Goal: Task Accomplishment & Management: Manage account settings

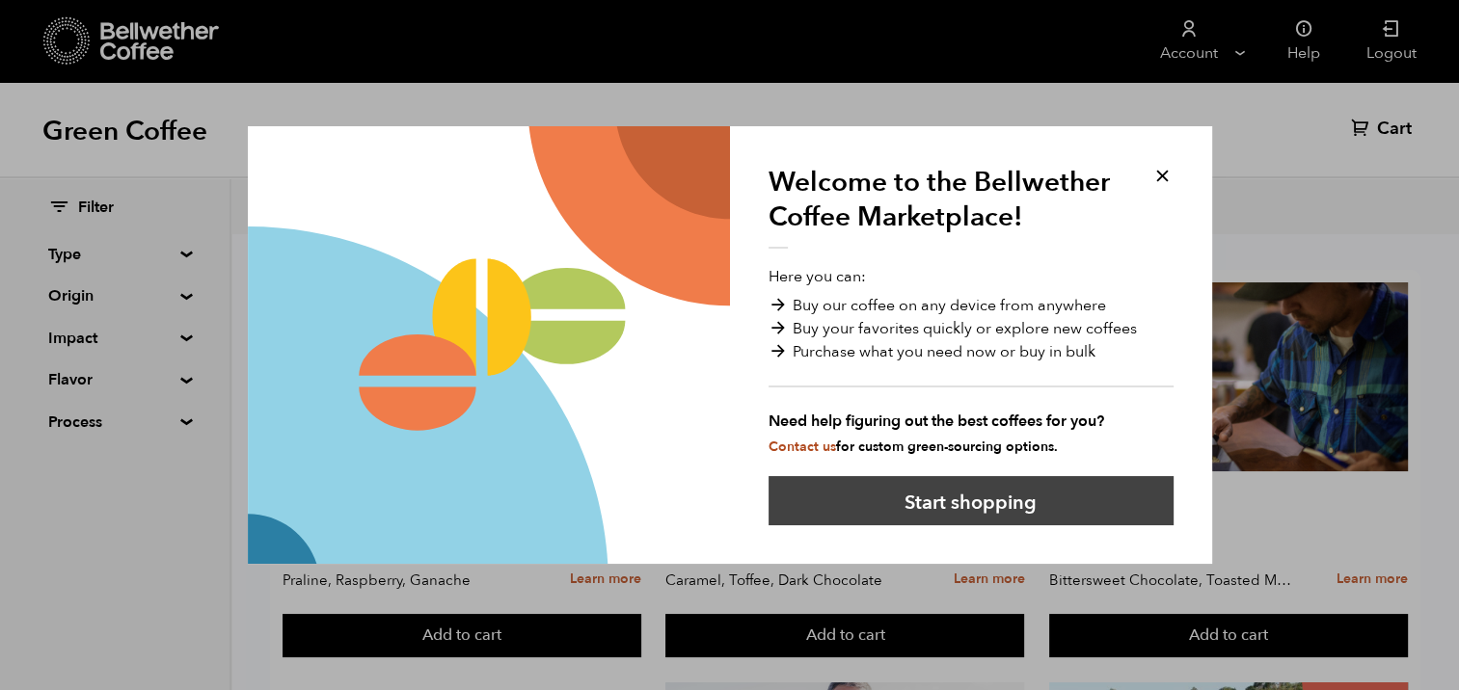
click at [958, 505] on button "Start shopping" at bounding box center [970, 500] width 405 height 49
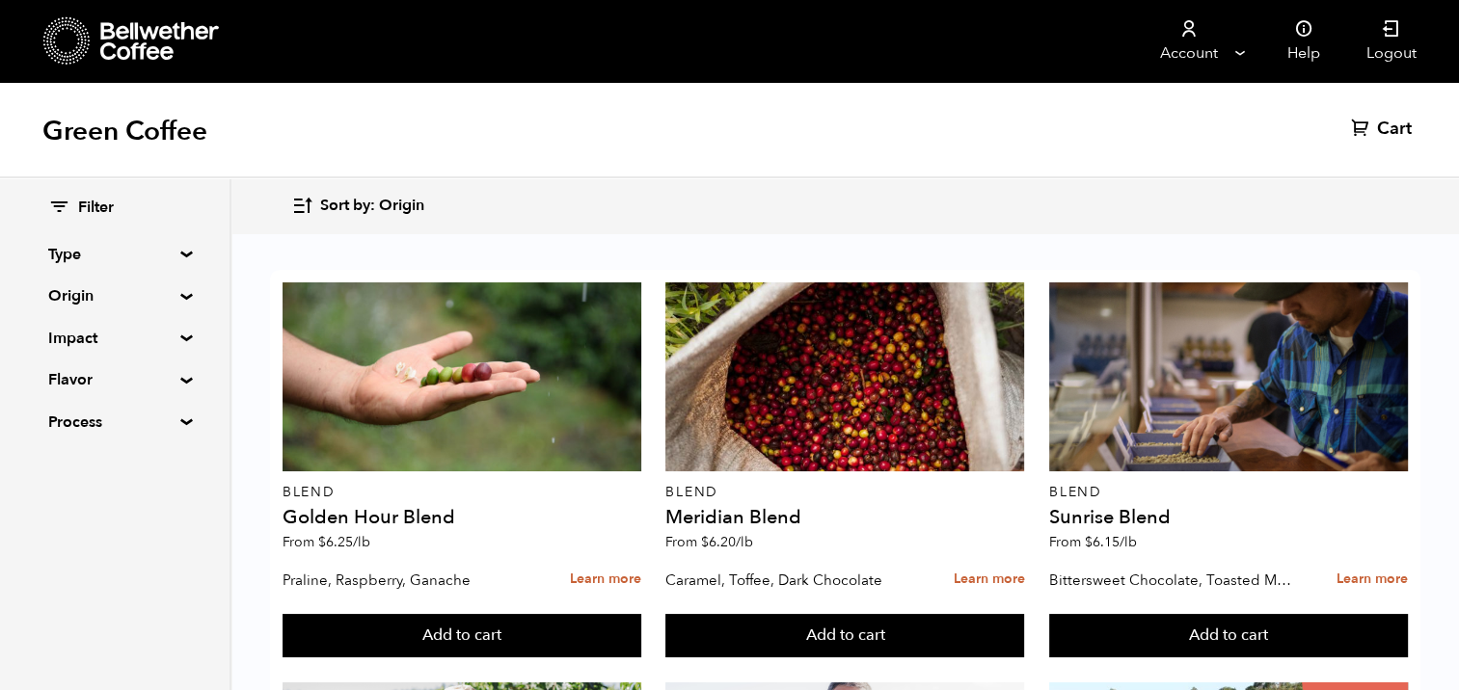
scroll to position [1646, 0]
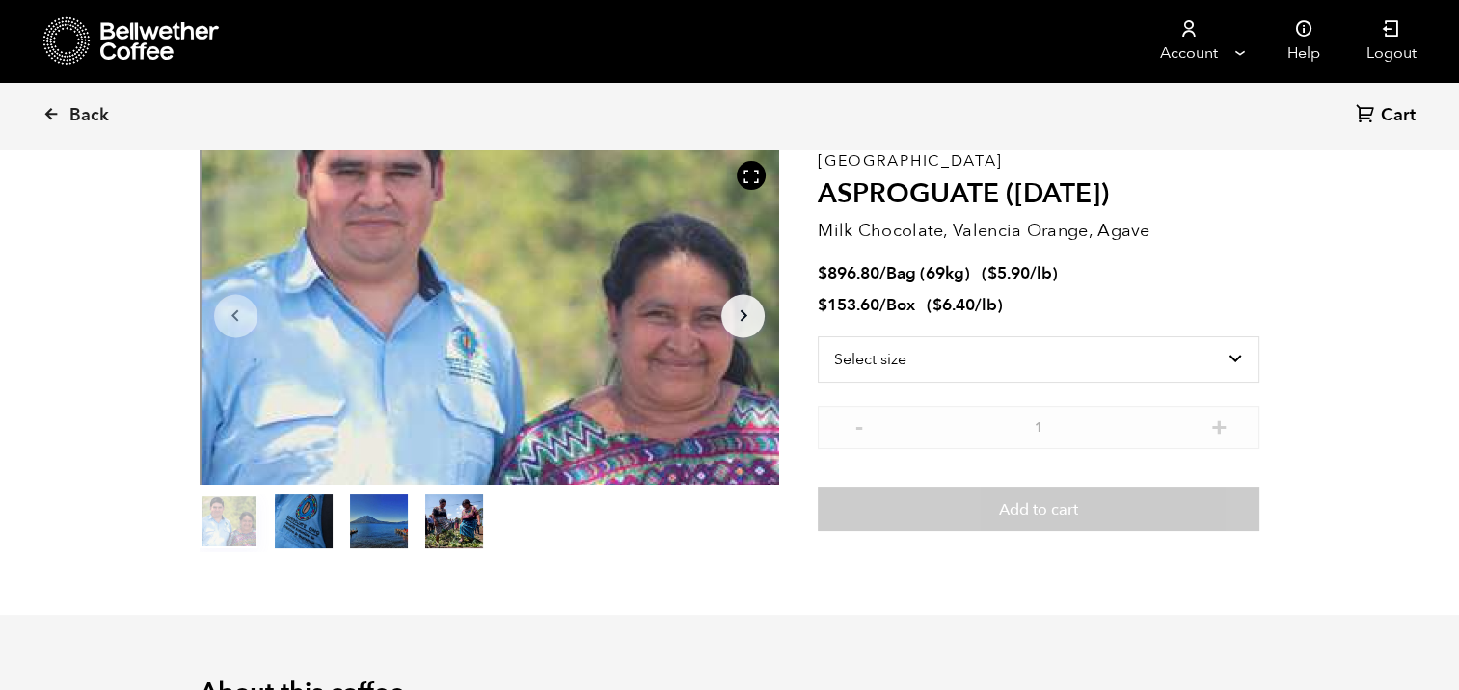
scroll to position [108, 0]
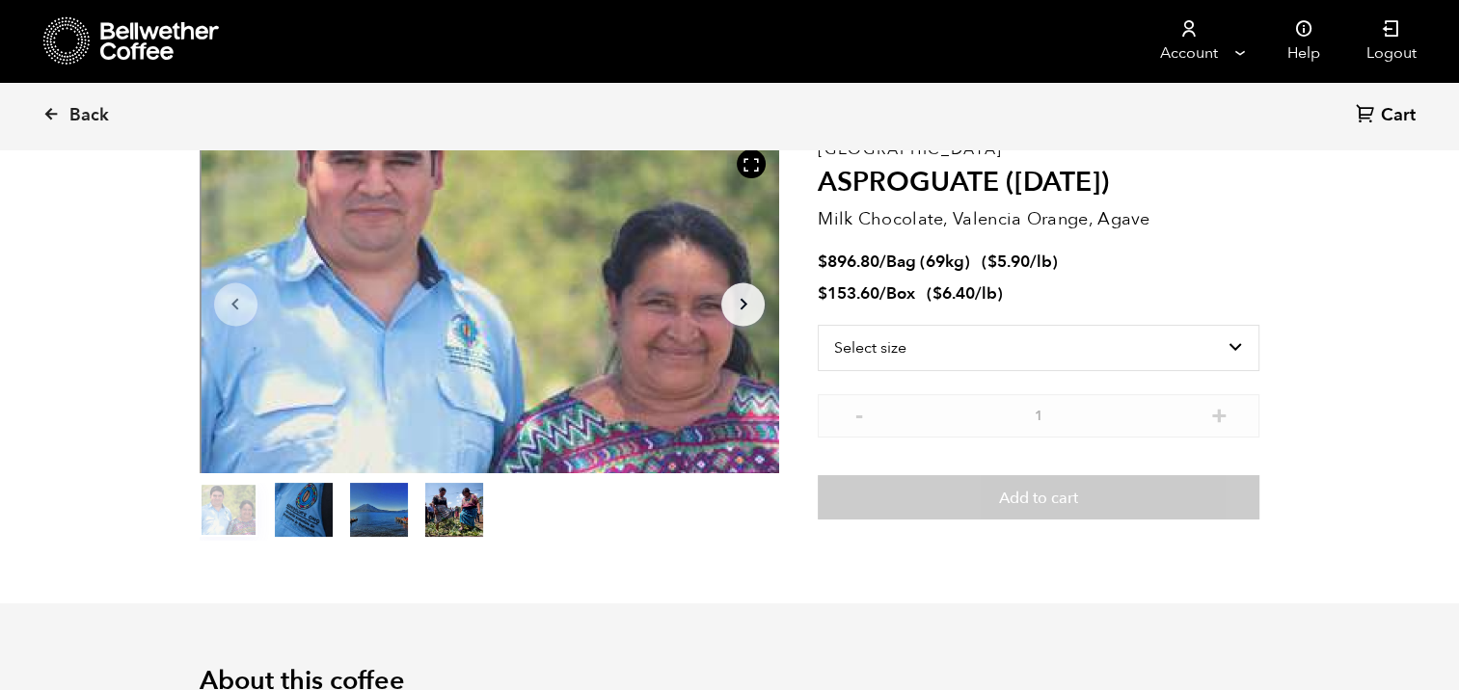
click at [741, 295] on icon "Arrow Right" at bounding box center [743, 304] width 23 height 23
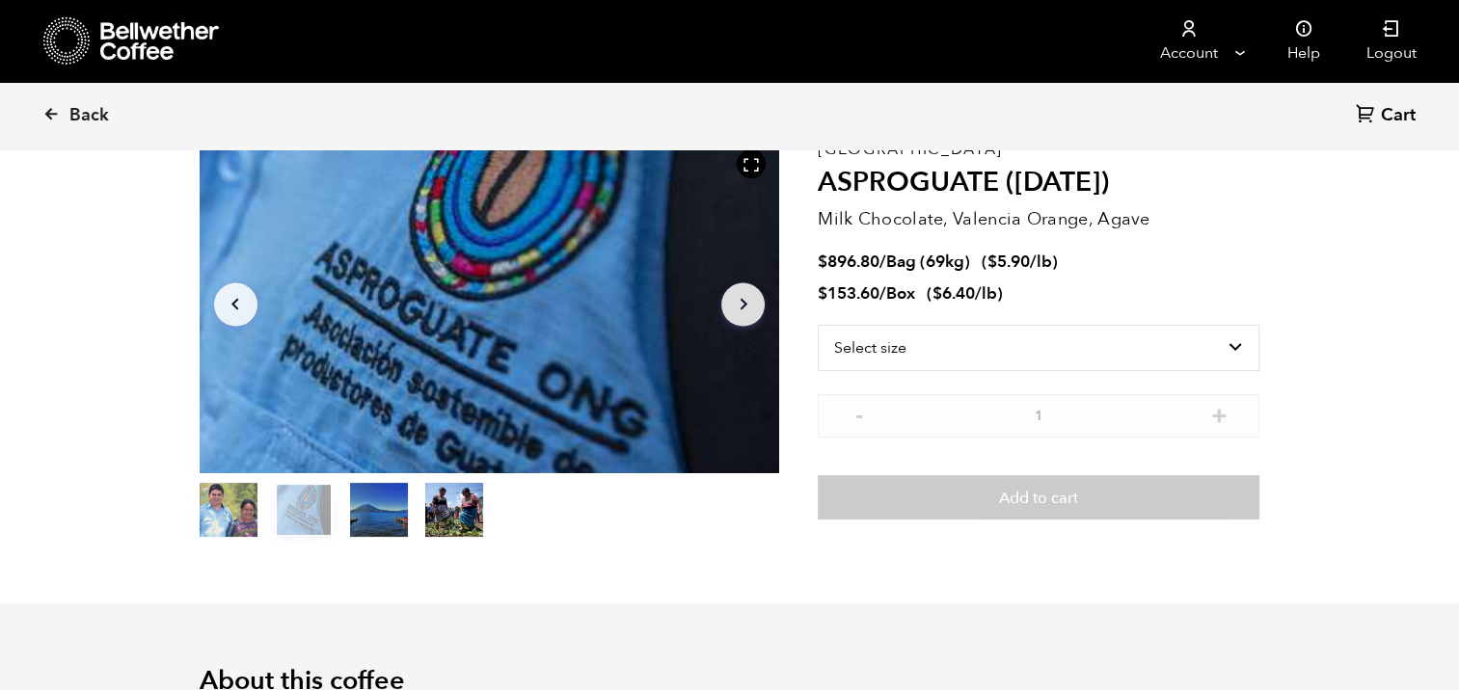
click at [737, 299] on icon "Arrow Right" at bounding box center [743, 304] width 23 height 23
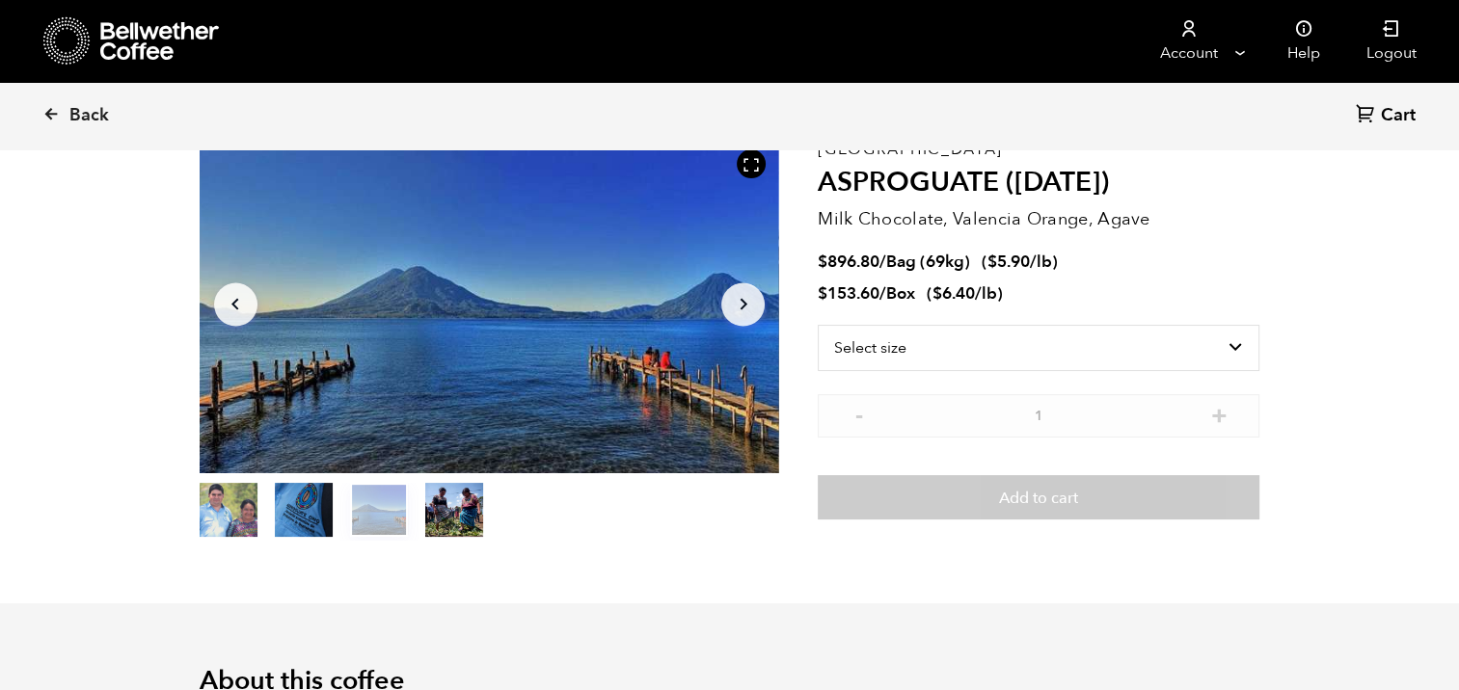
click at [738, 299] on icon "Arrow Right" at bounding box center [743, 304] width 23 height 23
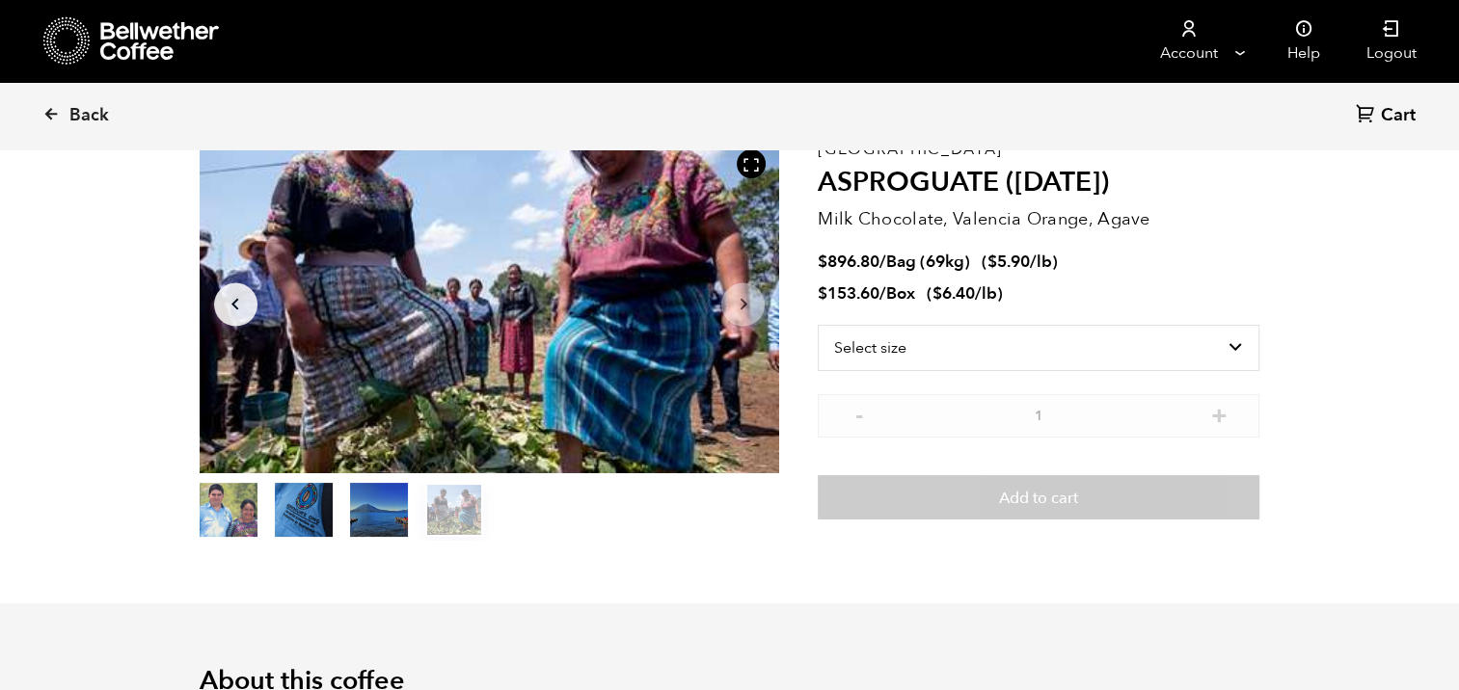
click at [738, 299] on icon "Arrow Right" at bounding box center [743, 304] width 23 height 23
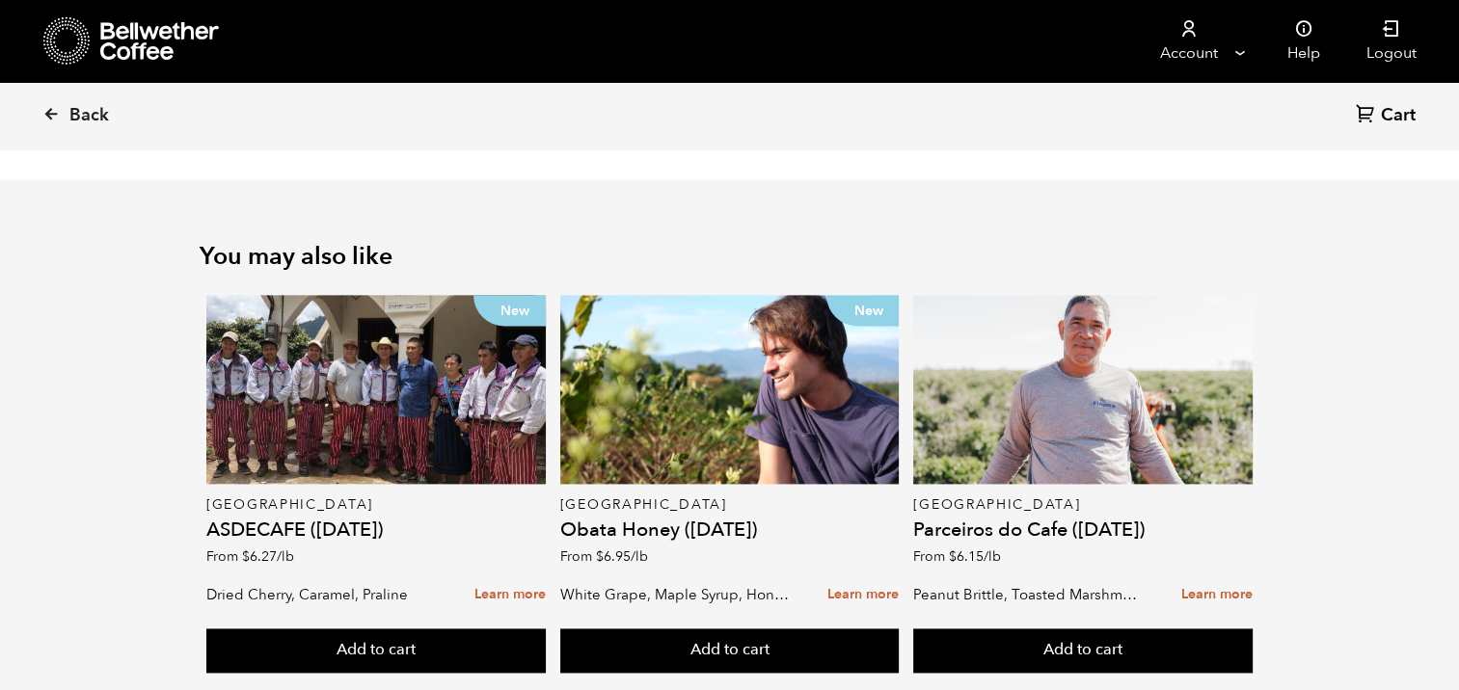
scroll to position [2536, 0]
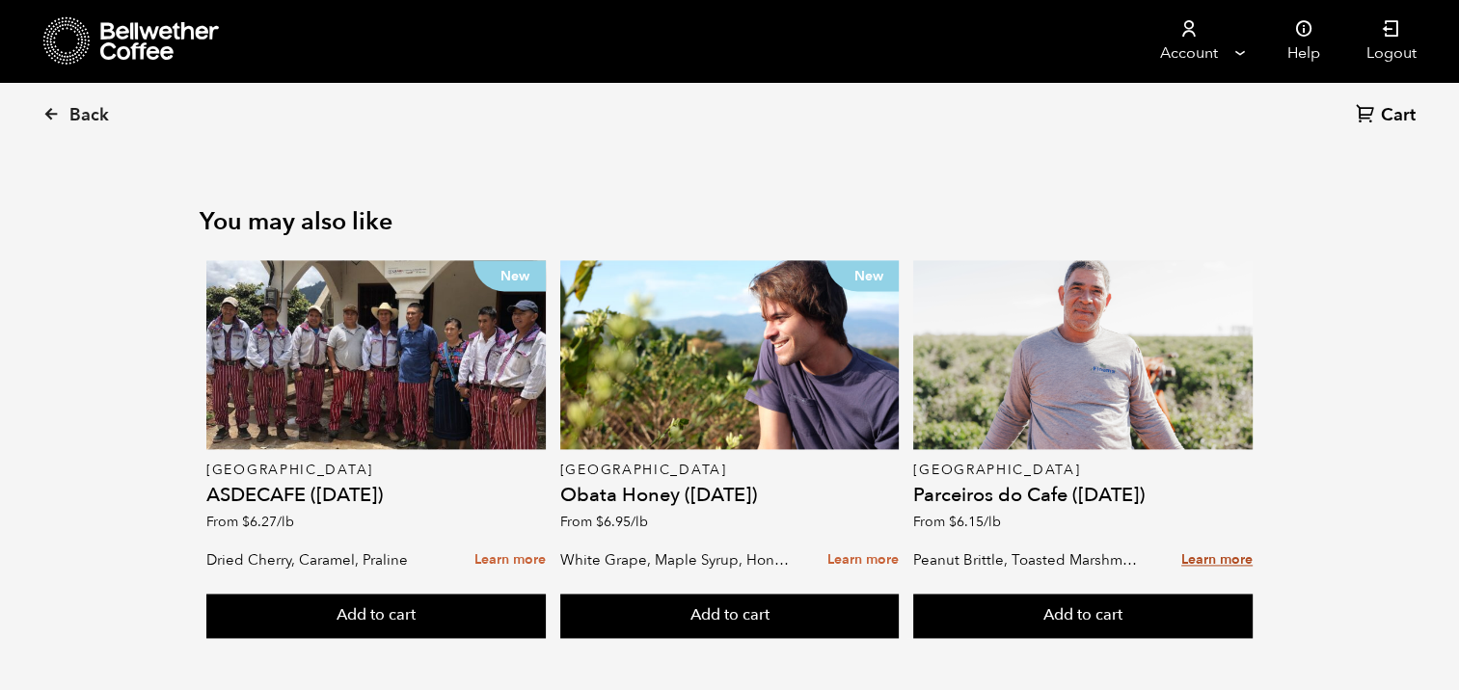
click at [1207, 540] on link "Learn more" at bounding box center [1216, 560] width 71 height 41
click at [1218, 540] on link "Learn more" at bounding box center [1216, 560] width 71 height 41
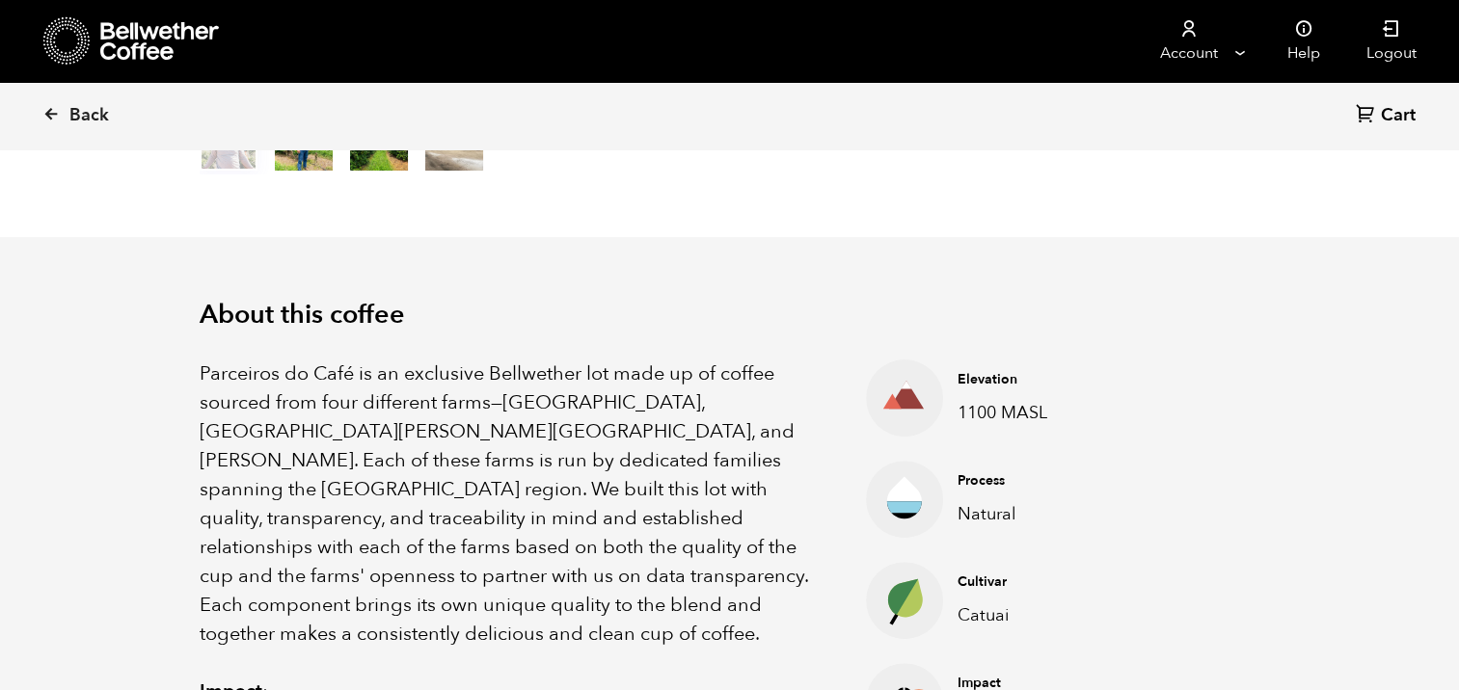
scroll to position [494, 0]
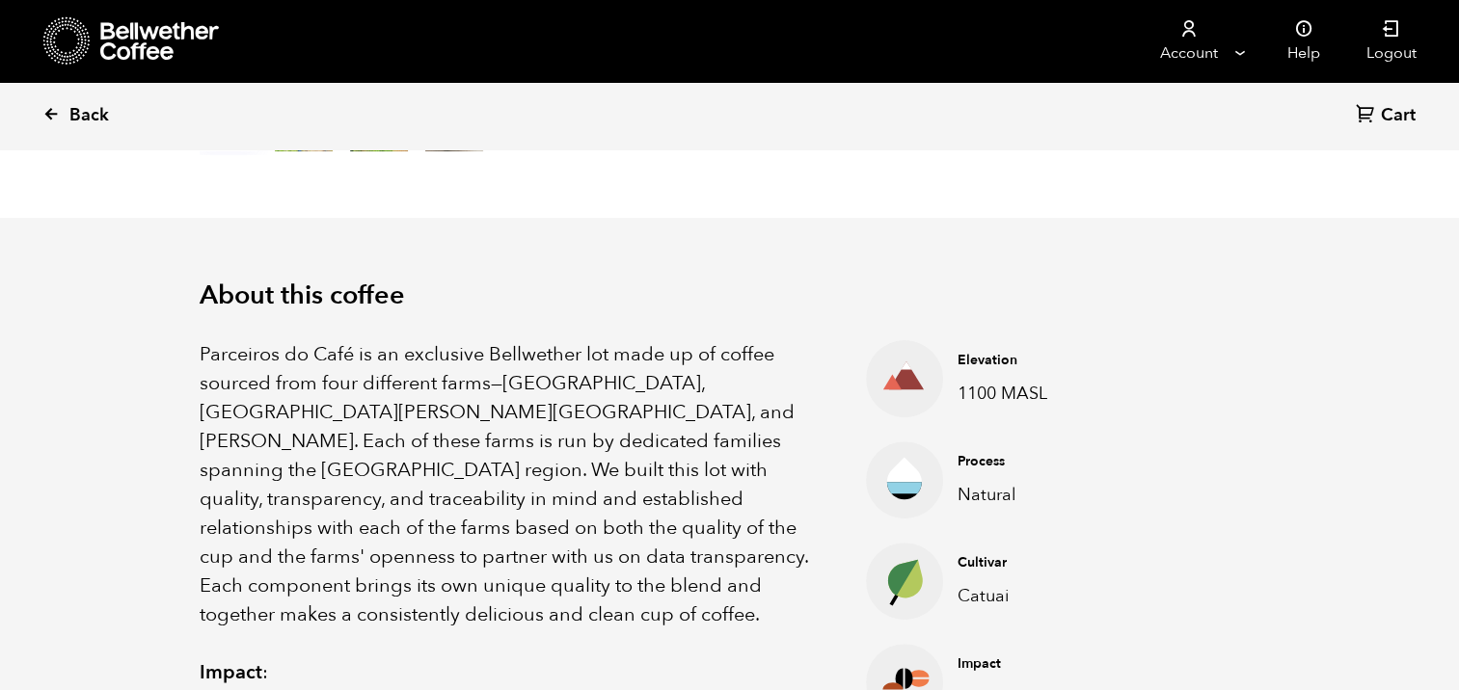
click at [43, 112] on icon at bounding box center [50, 113] width 17 height 17
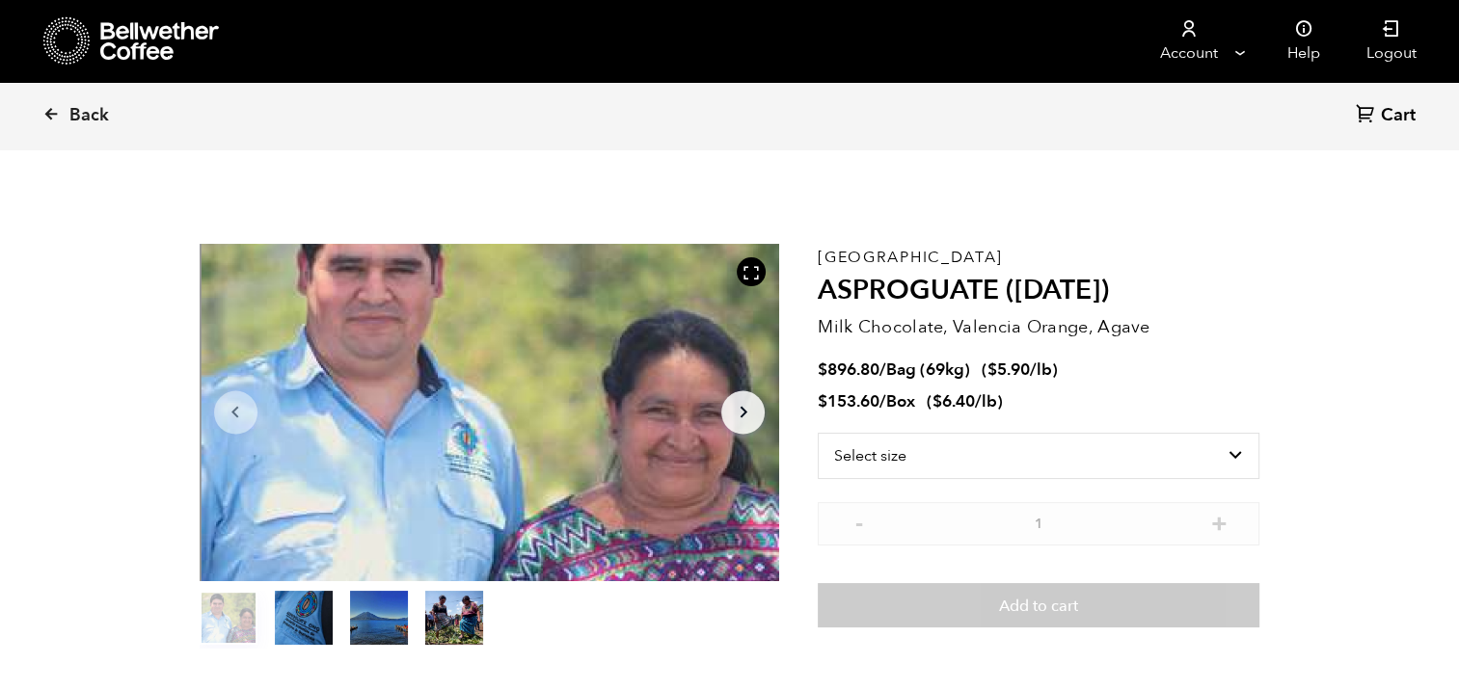
scroll to position [838, 1027]
click at [60, 114] on link "Back" at bounding box center [102, 116] width 120 height 66
click at [51, 113] on icon at bounding box center [50, 113] width 17 height 17
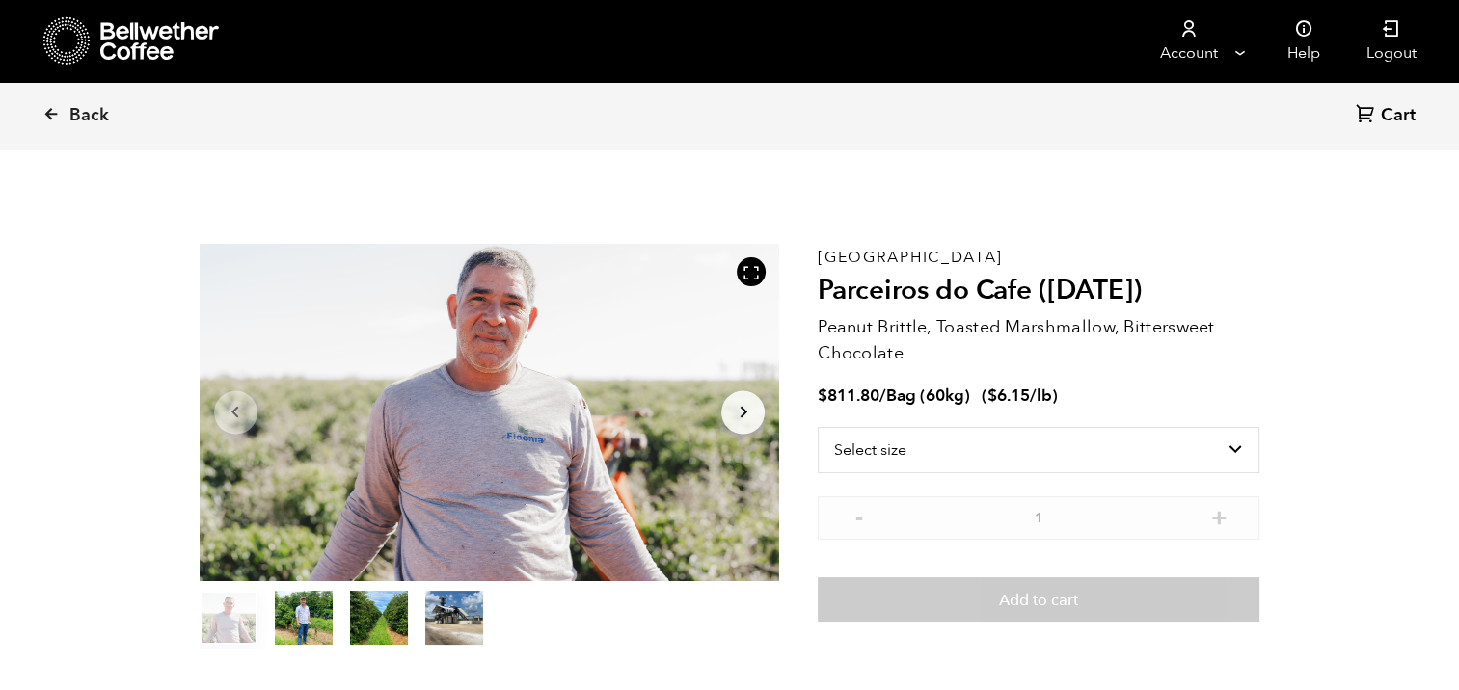
scroll to position [838, 1027]
click at [1234, 445] on select "Select size Bag (60kg) (132 lbs)" at bounding box center [1039, 450] width 442 height 46
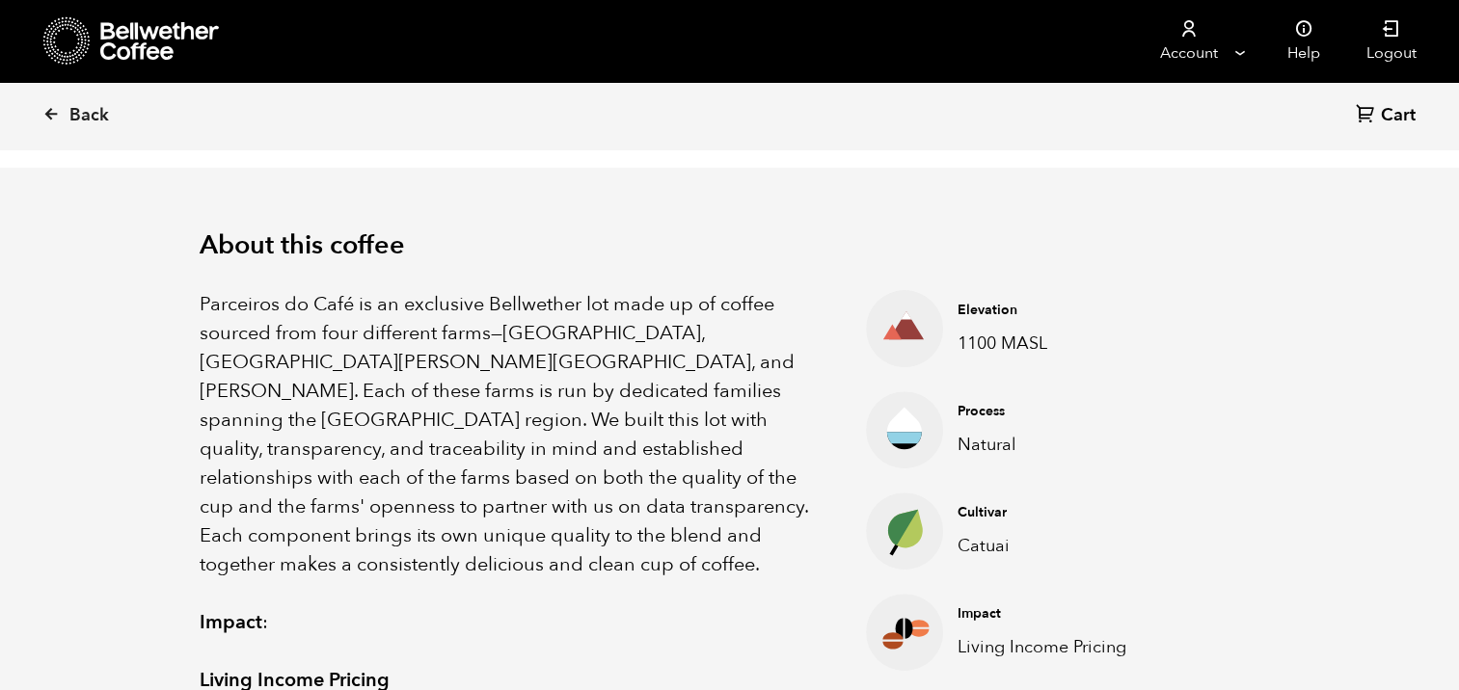
scroll to position [548, 0]
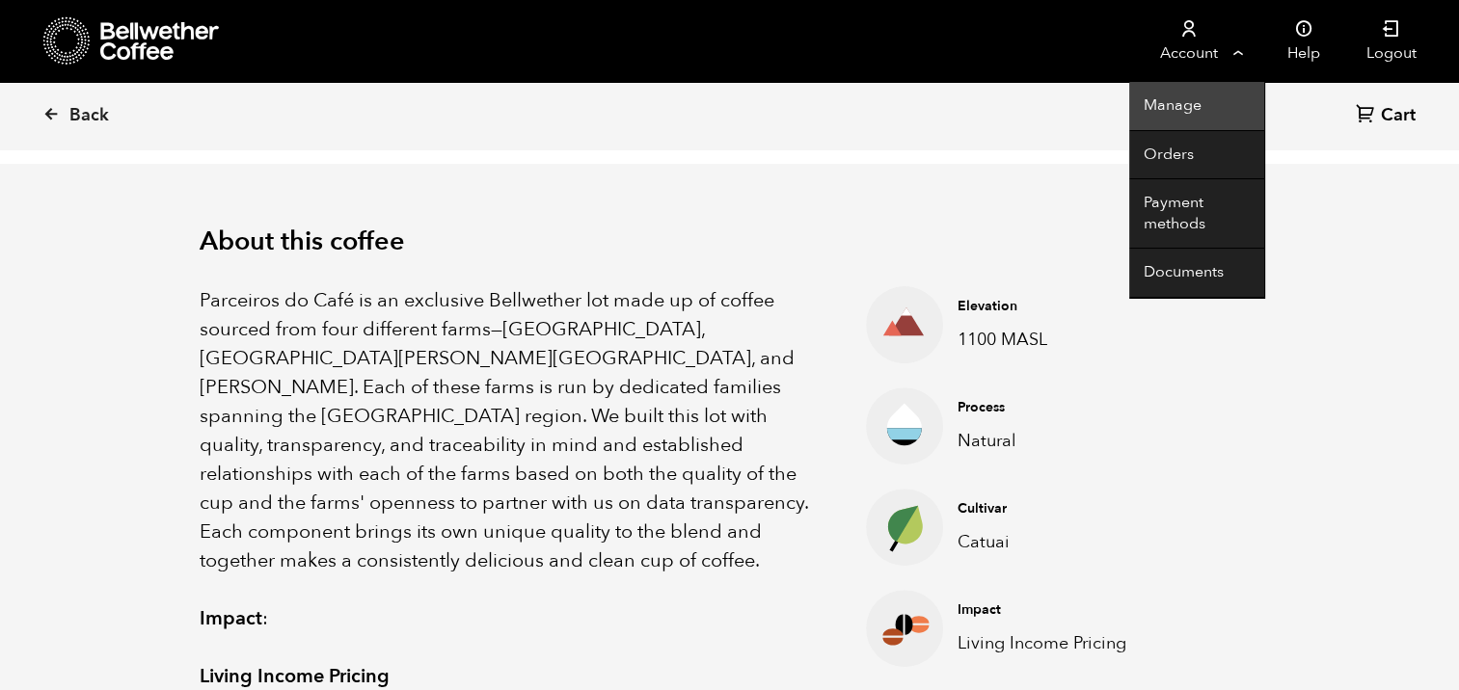
click at [1169, 109] on link "Manage" at bounding box center [1196, 106] width 135 height 49
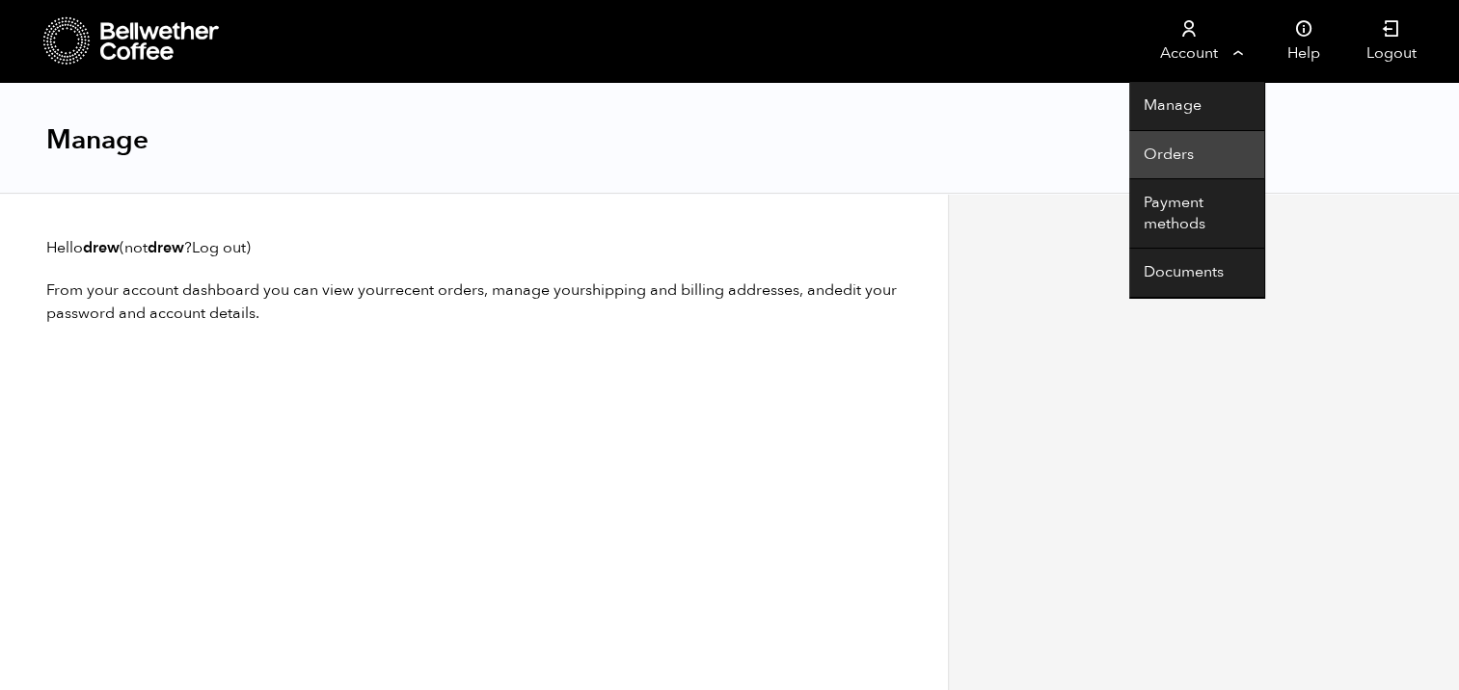
click at [1166, 156] on link "Orders" at bounding box center [1196, 155] width 135 height 49
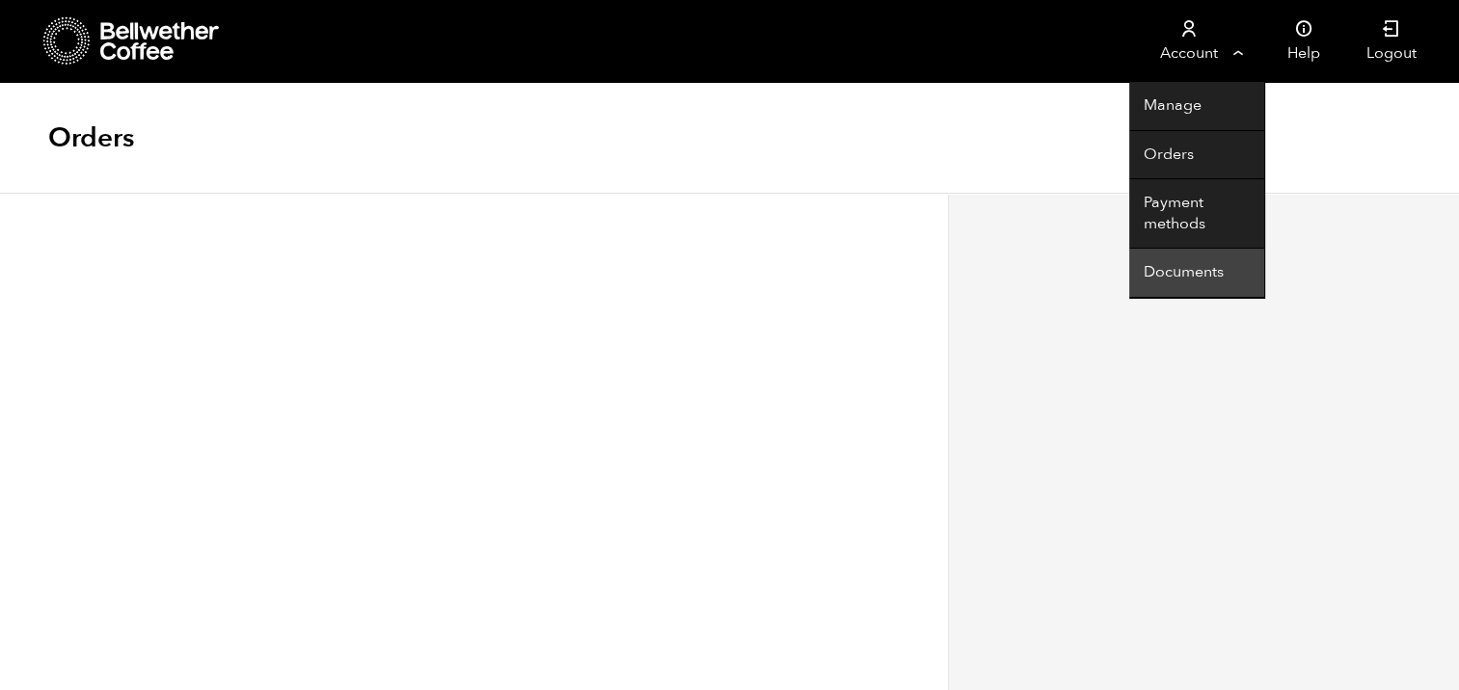
click at [1161, 281] on link "Documents" at bounding box center [1196, 273] width 135 height 49
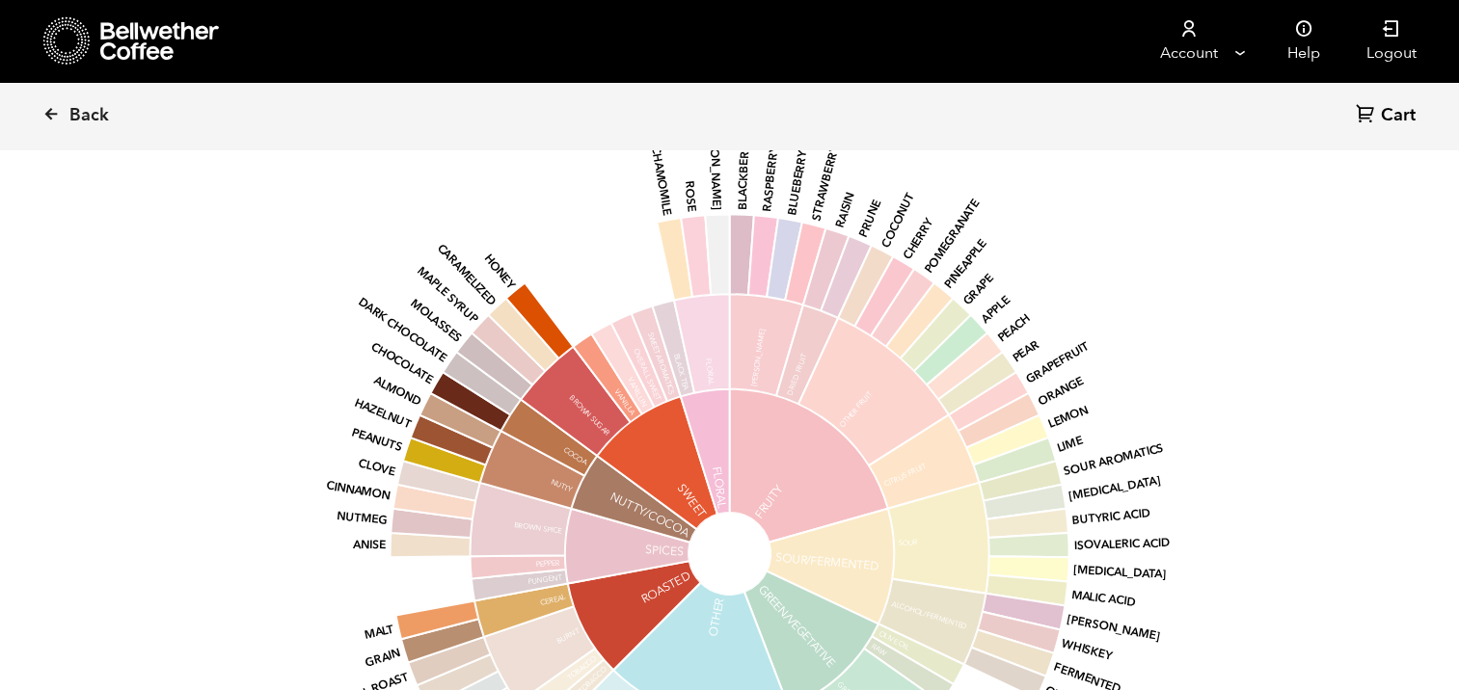
scroll to position [2266, 0]
